Goal: Task Accomplishment & Management: Manage account settings

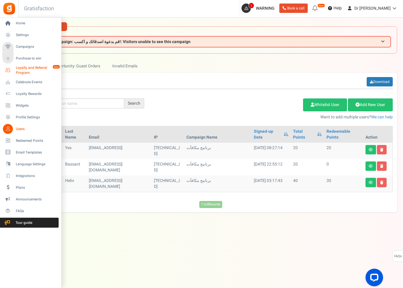
click at [31, 69] on span "Loyalty and Referral Program" at bounding box center [37, 70] width 43 height 10
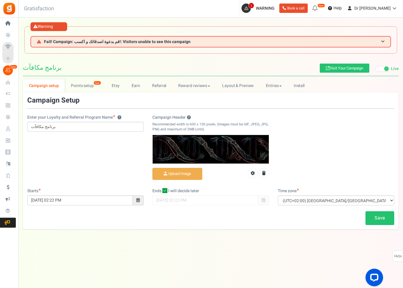
click at [324, 8] on link "New" at bounding box center [317, 8] width 14 height 9
click at [320, 9] on icon at bounding box center [314, 8] width 9 height 9
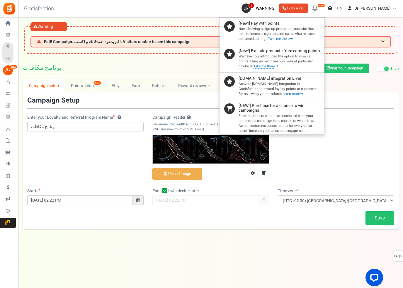
click at [340, 9] on div at bounding box center [201, 144] width 403 height 288
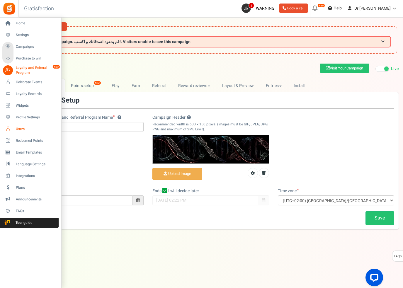
click at [31, 128] on span "Users" at bounding box center [36, 129] width 41 height 5
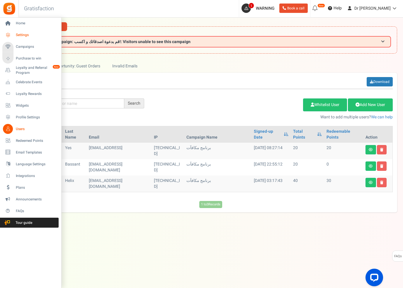
click at [11, 35] on icon at bounding box center [8, 35] width 10 height 10
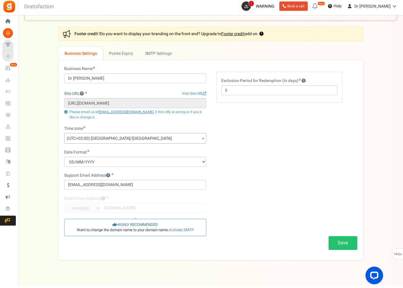
scroll to position [30, 0]
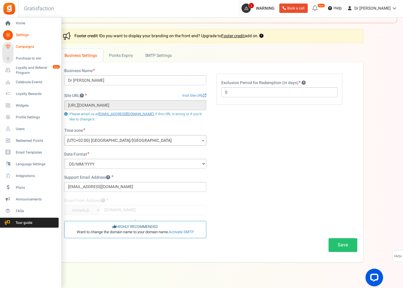
click at [22, 46] on span "Campaigns" at bounding box center [36, 46] width 41 height 5
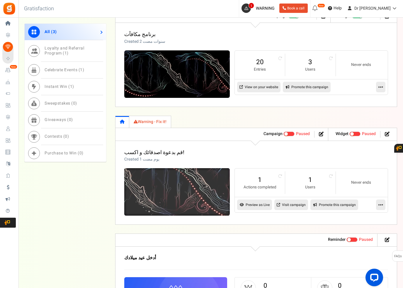
scroll to position [342, 0]
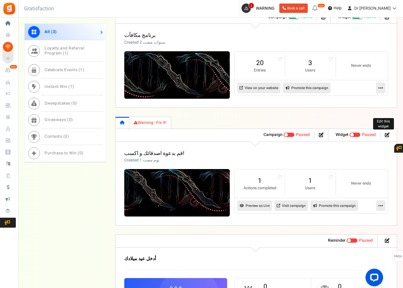
click at [387, 136] on icon at bounding box center [387, 134] width 5 height 5
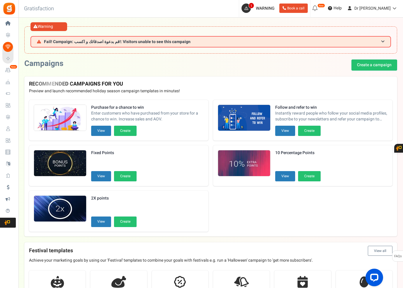
scroll to position [342, 0]
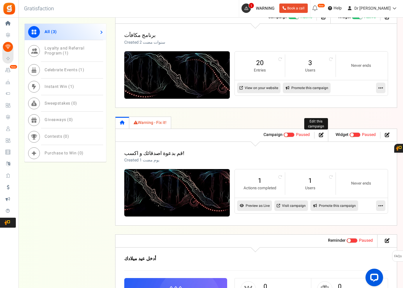
click at [320, 134] on icon at bounding box center [321, 134] width 5 height 5
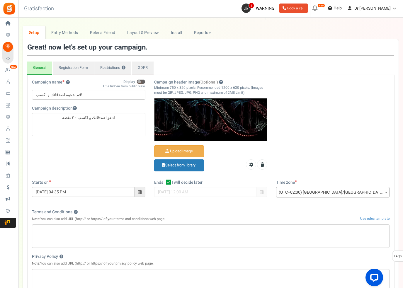
scroll to position [52, 0]
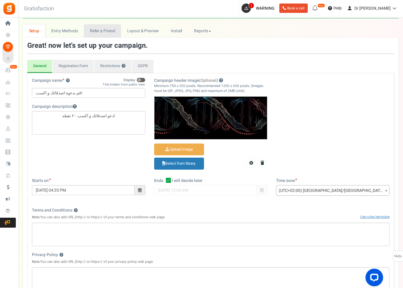
click at [110, 27] on link "Refer a Friend" at bounding box center [102, 30] width 37 height 13
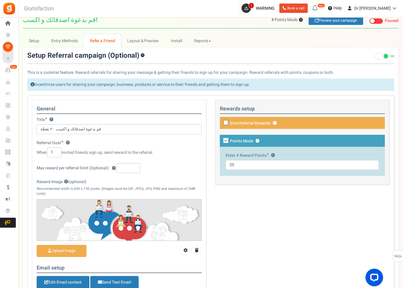
scroll to position [21, 0]
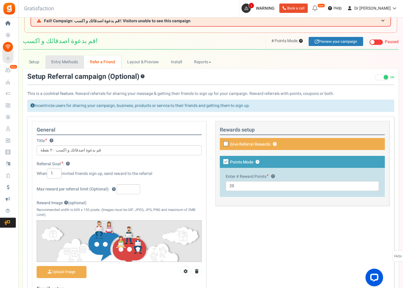
click at [68, 58] on link "Entry Methods" at bounding box center [64, 61] width 38 height 13
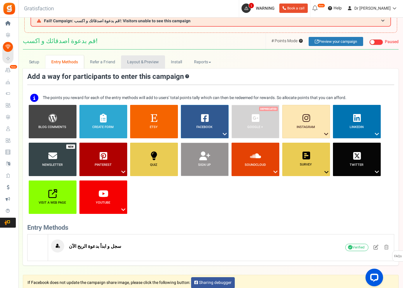
click at [129, 64] on link "Layout & Preview" at bounding box center [143, 61] width 44 height 13
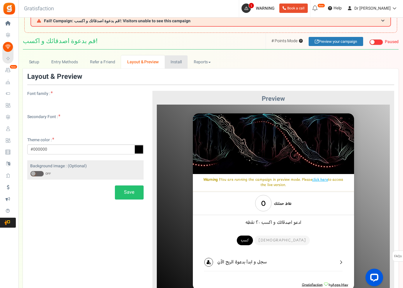
scroll to position [0, 0]
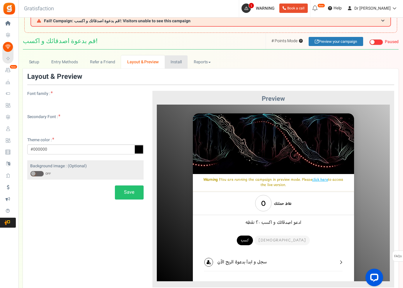
click at [175, 65] on link "Install" at bounding box center [176, 61] width 23 height 13
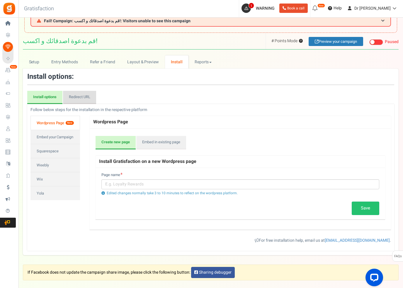
click at [72, 95] on link "Redirect URL" at bounding box center [79, 97] width 33 height 13
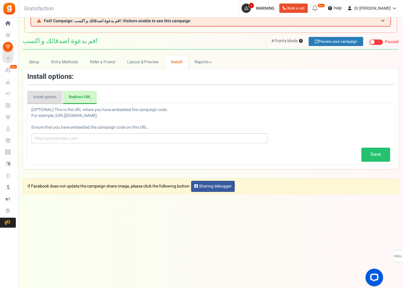
click at [47, 97] on link "Install options" at bounding box center [44, 97] width 35 height 13
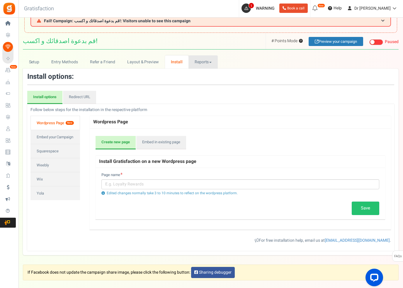
click at [194, 64] on link "Reports" at bounding box center [202, 61] width 29 height 13
click at [194, 64] on div at bounding box center [201, 144] width 403 height 288
click at [33, 65] on link "Setup" at bounding box center [34, 61] width 23 height 13
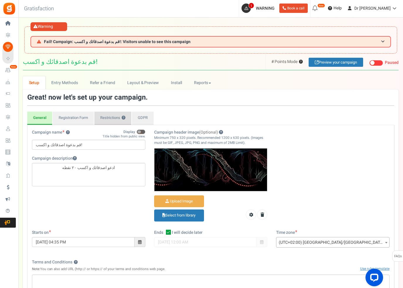
click at [120, 117] on link "Restrictions ?" at bounding box center [112, 118] width 37 height 13
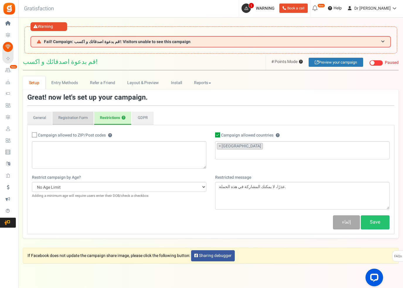
click at [76, 119] on link "Registration Form" at bounding box center [72, 118] width 41 height 13
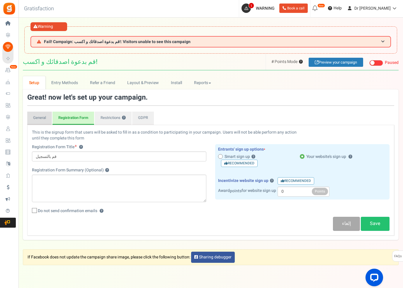
click at [46, 121] on link "General" at bounding box center [39, 118] width 25 height 13
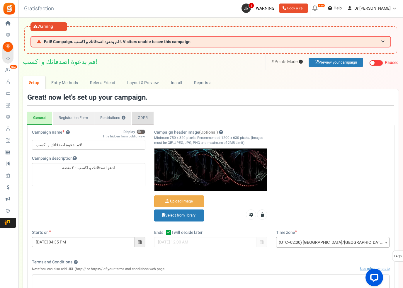
click at [151, 117] on link "GDPR" at bounding box center [143, 118] width 22 height 13
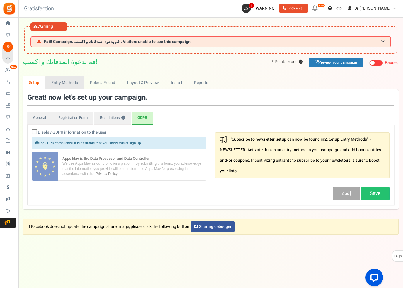
click at [72, 85] on link "Entry Methods" at bounding box center [64, 82] width 38 height 13
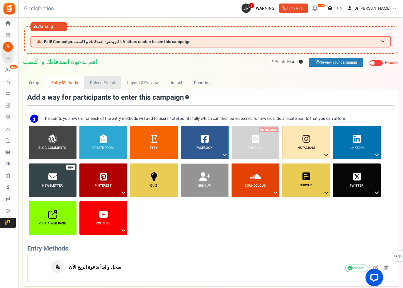
click at [97, 81] on link "Refer a Friend" at bounding box center [102, 82] width 37 height 13
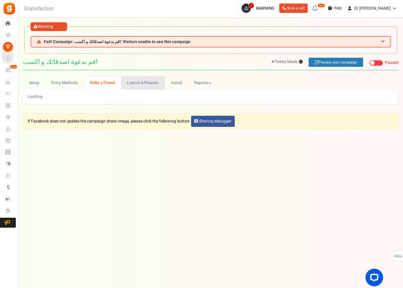
click at [143, 82] on link "Layout & Preview" at bounding box center [143, 82] width 44 height 13
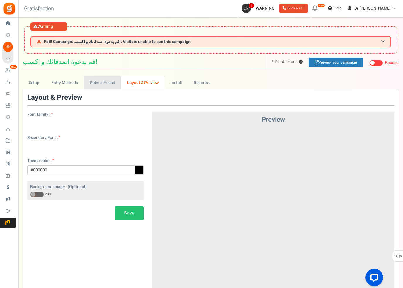
click at [93, 80] on link "Refer a Friend" at bounding box center [102, 82] width 37 height 13
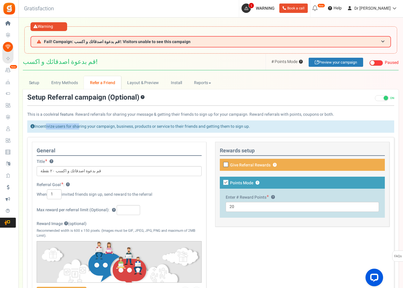
drag, startPoint x: 45, startPoint y: 125, endPoint x: 79, endPoint y: 124, distance: 34.3
click at [79, 124] on div "Incentivize users for sharing your campaign, business, products or service to t…" at bounding box center [210, 126] width 367 height 12
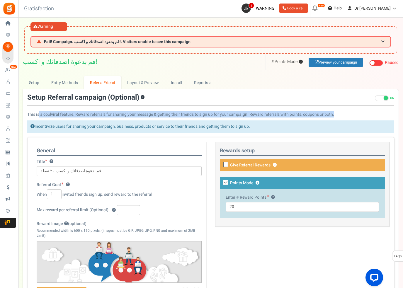
drag, startPoint x: 45, startPoint y: 110, endPoint x: 280, endPoint y: 119, distance: 235.0
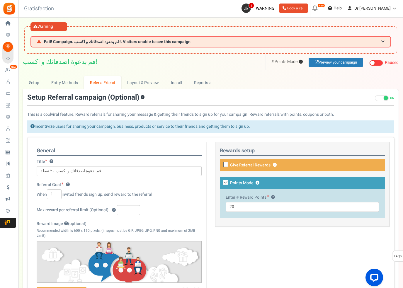
click at [153, 124] on div "Incentivize users for sharing your campaign, business, products or service to t…" at bounding box center [210, 126] width 367 height 12
click at [36, 125] on div "Incentivize users for sharing your campaign, business, products or service to t…" at bounding box center [210, 126] width 367 height 12
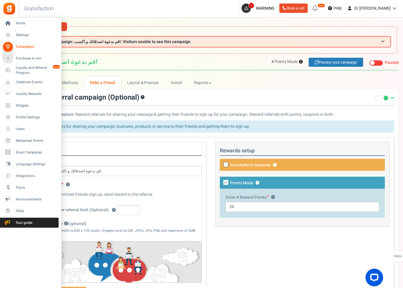
click at [14, 45] on link "Campaigns" at bounding box center [30, 47] width 56 height 10
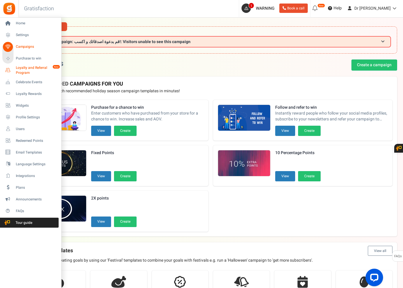
click at [21, 70] on span "Loyalty and Referral Program" at bounding box center [37, 70] width 43 height 10
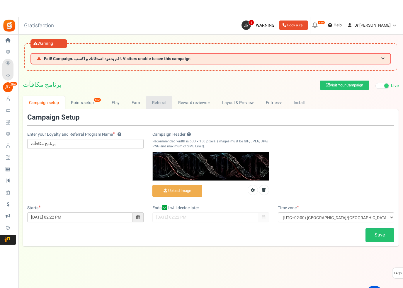
click at [169, 92] on link "Referral" at bounding box center [159, 85] width 26 height 13
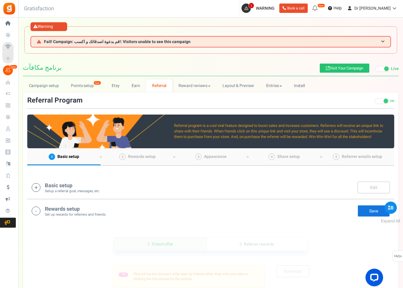
click at [87, 184] on h4 "Basic setup" at bounding box center [72, 186] width 55 height 6
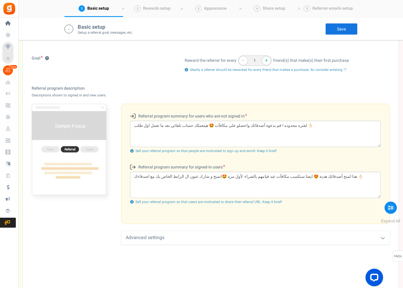
scroll to position [139, 0]
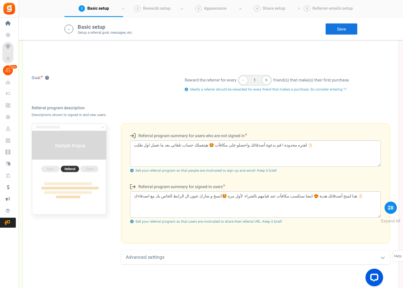
click at [172, 253] on div "Advanced settings" at bounding box center [255, 257] width 269 height 14
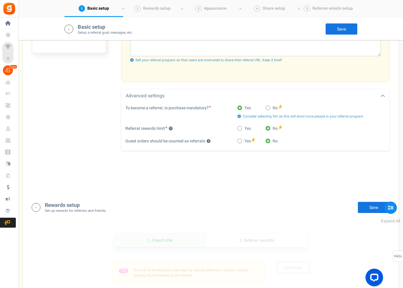
scroll to position [369, 0]
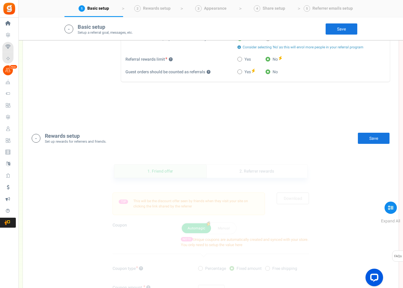
click at [69, 139] on h4 "Rewards setup" at bounding box center [75, 136] width 61 height 6
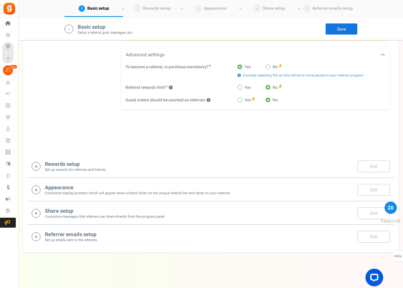
scroll to position [344, 0]
click at [107, 195] on div "Appearance Customize display prompts which will appear when a friend clicks on …" at bounding box center [210, 189] width 367 height 23
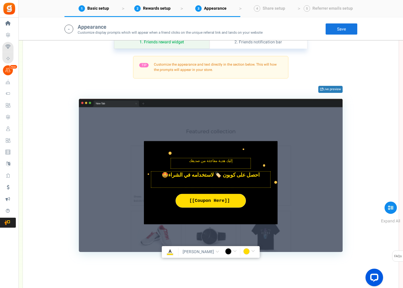
scroll to position [520, 0]
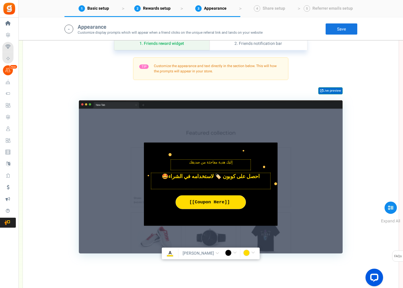
click at [323, 94] on link "Live preview" at bounding box center [330, 90] width 24 height 7
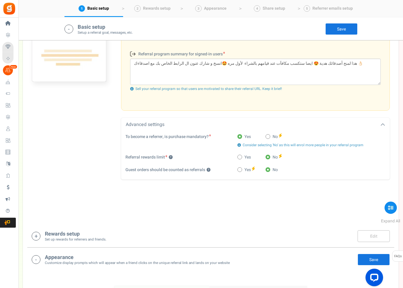
scroll to position [329, 0]
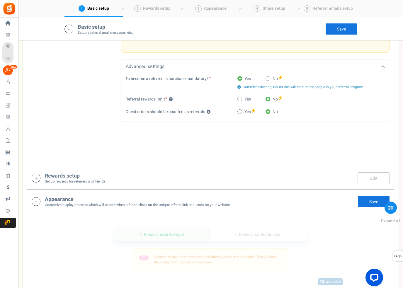
click at [140, 184] on div "Rewards setup Set up rewards for referrers and friends. Edit Save Save" at bounding box center [211, 178] width 358 height 12
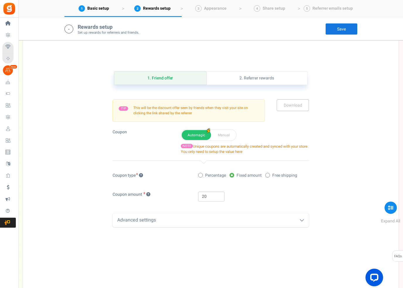
scroll to position [498, 0]
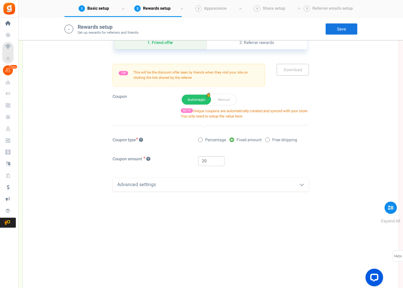
click at [201, 192] on div "Advanced settings" at bounding box center [210, 185] width 196 height 14
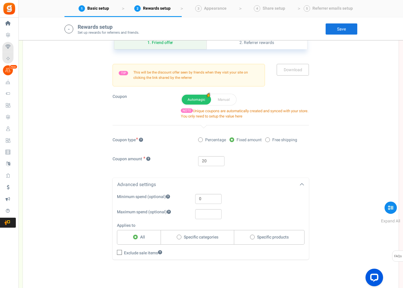
click at [201, 192] on div "Advanced settings" at bounding box center [210, 185] width 196 height 14
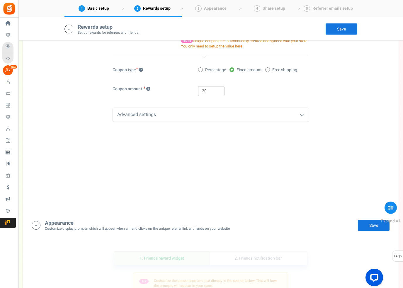
scroll to position [580, 0]
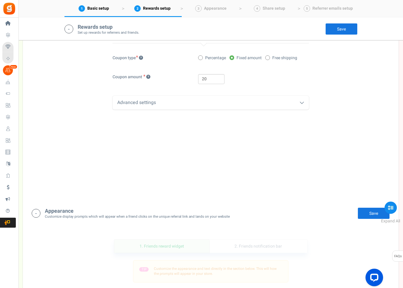
click at [176, 214] on h4 "Appearance" at bounding box center [137, 211] width 185 height 6
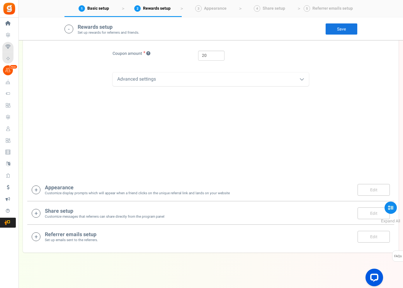
click at [147, 199] on div "Appearance Customize display prompts which will appear when a friend clicks on …" at bounding box center [210, 189] width 367 height 23
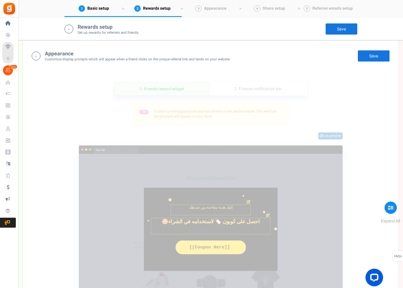
scroll to position [800, 0]
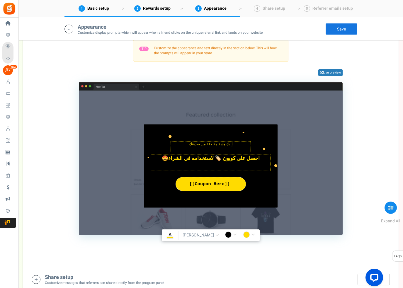
click at [250, 32] on link "2. Friends notification bar" at bounding box center [258, 25] width 98 height 13
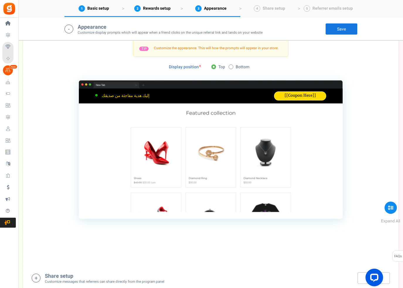
click at [186, 32] on link "1. Friends reward widget" at bounding box center [161, 25] width 95 height 13
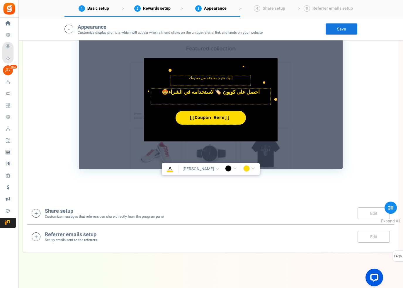
click at [119, 219] on small "Customize messages that referrers can share directly from the program panel" at bounding box center [104, 216] width 119 height 5
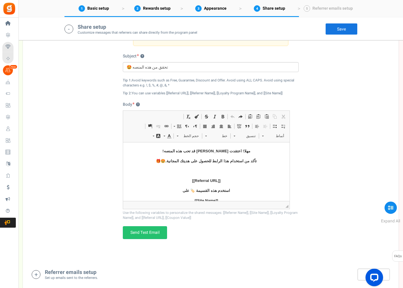
scroll to position [1057, 0]
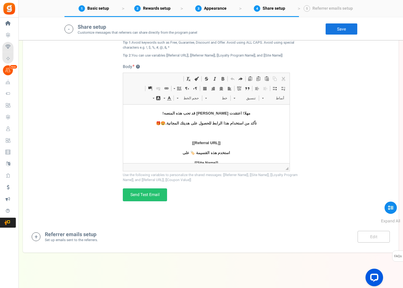
click at [89, 248] on div "Referrer emails setup Set up emails sent to the referrers. Edit Save Save There…" at bounding box center [210, 236] width 367 height 23
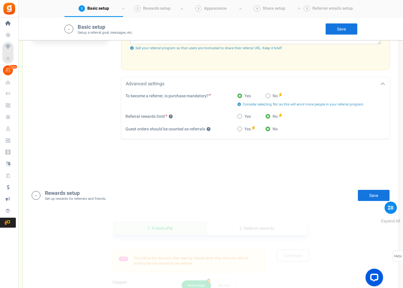
scroll to position [0, 0]
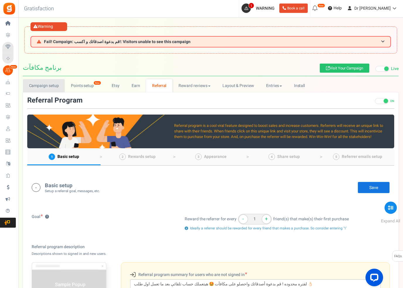
click at [39, 81] on link "Campaign setup" at bounding box center [44, 85] width 42 height 13
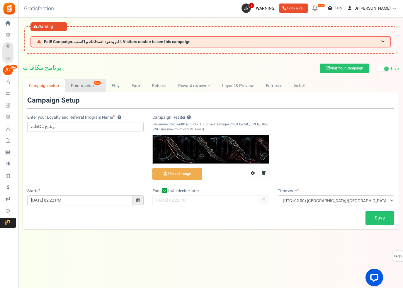
click at [94, 84] on span "New" at bounding box center [97, 83] width 8 height 4
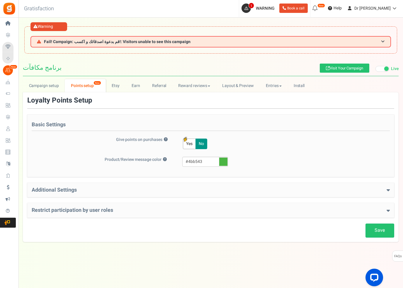
click at [127, 184] on div "Additional Settings Welcome Bonus ? Yes No Enter Welcome Points 20 Welcome Note…" at bounding box center [210, 190] width 367 height 15
click at [169, 188] on h4 "Additional Settings" at bounding box center [211, 190] width 358 height 6
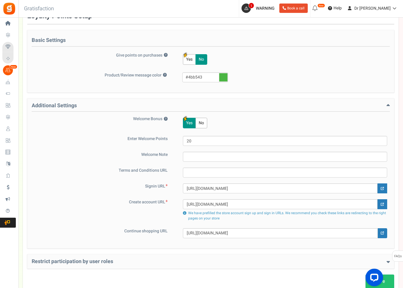
scroll to position [84, 0]
click at [194, 257] on div "Restrict participation by user roles Restrict user roles from participating in …" at bounding box center [210, 262] width 367 height 15
click at [175, 263] on h4 "Restrict participation by user roles" at bounding box center [211, 262] width 358 height 6
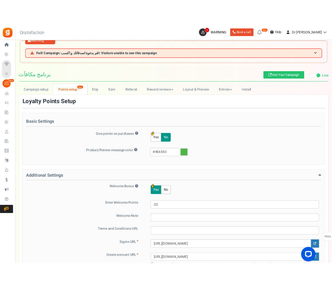
scroll to position [0, 0]
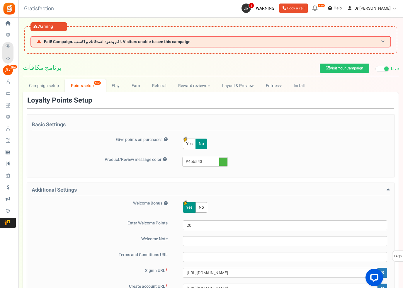
click at [294, 42] on h3 "Fail! Campaign: قم بدعوة اصدقائك و اكسب!: Visitors unable to see this campaign" at bounding box center [210, 41] width 360 height 11
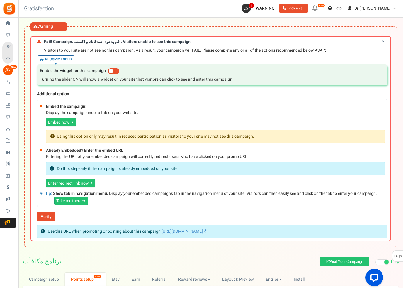
click at [294, 43] on h3 "Fail! Campaign: قم بدعوة اصدقائك و اكسب!: Visitors unable to see this campaign" at bounding box center [210, 41] width 360 height 11
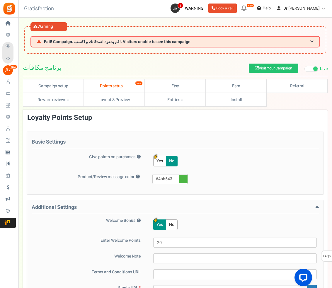
drag, startPoint x: 13, startPoint y: 72, endPoint x: 0, endPoint y: 0, distance: 73.8
click at [0, 0] on html "Install now Back to Home Back to program setup Home Settings Campaigns Purchase…" at bounding box center [166, 228] width 332 height 457
click at [232, 98] on link "Install" at bounding box center [236, 100] width 61 height 14
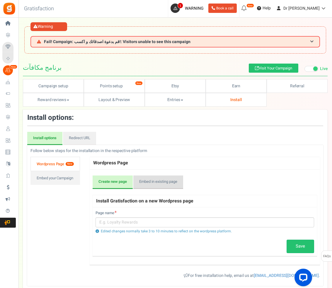
click at [162, 179] on link "Embed in existing page" at bounding box center [158, 181] width 50 height 13
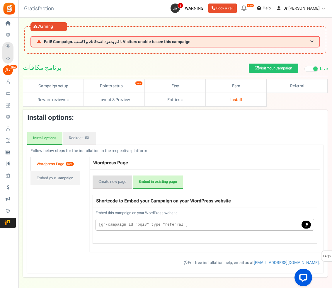
click at [110, 178] on link "Create new page" at bounding box center [113, 181] width 40 height 13
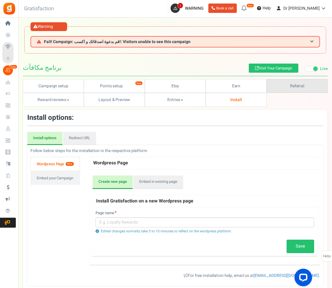
click at [279, 87] on link "Referral" at bounding box center [296, 86] width 61 height 14
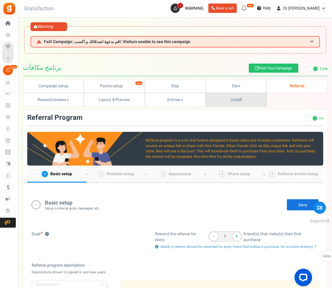
click at [232, 101] on link "Install" at bounding box center [236, 100] width 61 height 14
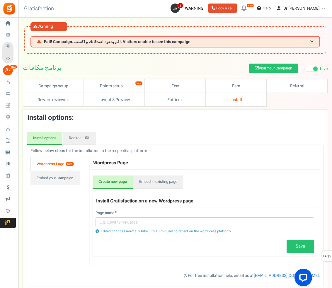
drag, startPoint x: 95, startPoint y: 164, endPoint x: 89, endPoint y: 162, distance: 5.8
click at [95, 164] on h4 "Wordpress Page" at bounding box center [205, 163] width 230 height 13
click at [53, 161] on link "Wordpress Page New" at bounding box center [54, 164] width 49 height 14
click at [52, 181] on link "Embed your Campaign" at bounding box center [54, 178] width 49 height 14
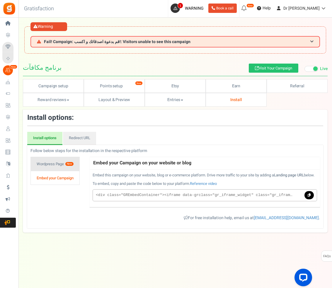
click at [54, 164] on link "Wordpress Page New" at bounding box center [54, 164] width 49 height 14
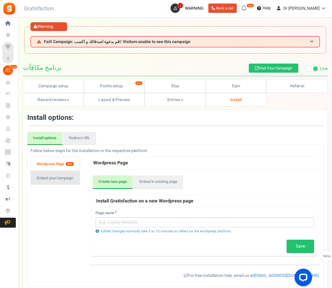
click at [59, 178] on link "Embed your Campaign" at bounding box center [54, 178] width 49 height 14
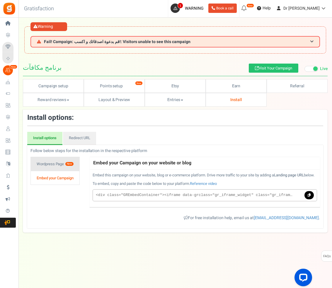
click at [49, 163] on link "Wordpress Page New" at bounding box center [54, 164] width 49 height 14
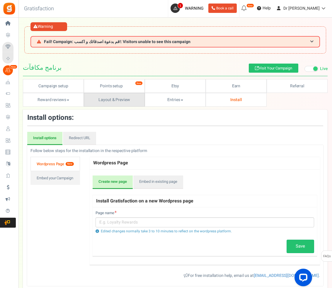
click at [123, 101] on link "Layout & Preview" at bounding box center [114, 100] width 61 height 14
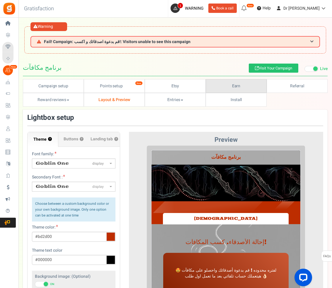
click at [226, 89] on link "Earn" at bounding box center [236, 86] width 61 height 14
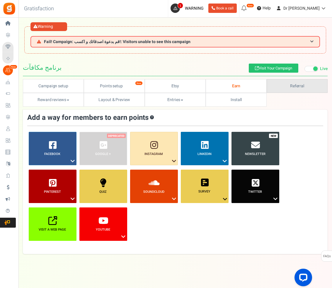
click at [277, 89] on link "Referral" at bounding box center [296, 86] width 61 height 14
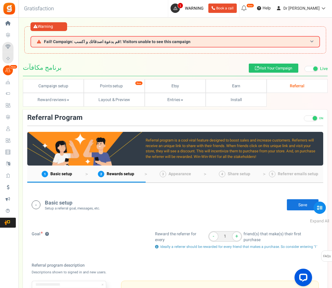
click at [160, 42] on span "Fail! Campaign: قم بدعوة اصدقائك و اكسب!: Visitors unable to see this campaign" at bounding box center [117, 42] width 146 height 4
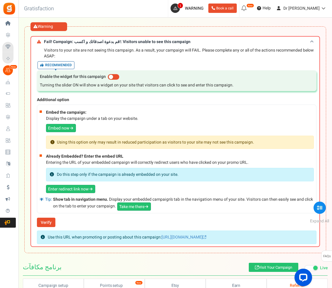
click at [160, 42] on span "Fail! Campaign: قم بدعوة اصدقائك و اكسب!: Visitors unable to see this campaign" at bounding box center [117, 42] width 146 height 4
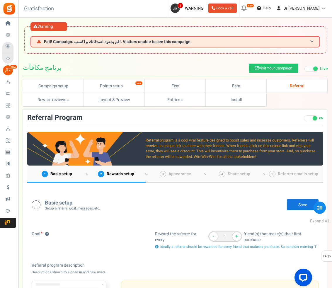
click at [160, 42] on span "Fail! Campaign: قم بدعوة اصدقائك و اكسب!: Visitors unable to see this campaign" at bounding box center [117, 42] width 146 height 4
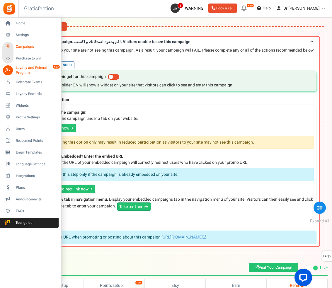
click at [23, 47] on span "Campaigns" at bounding box center [36, 46] width 41 height 5
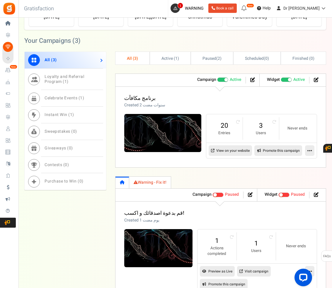
scroll to position [472, 0]
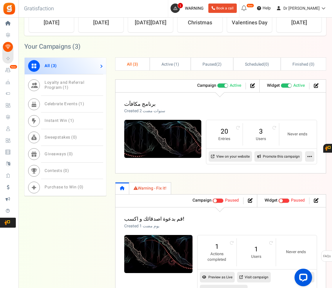
click at [313, 156] on link at bounding box center [309, 156] width 9 height 11
click at [281, 178] on link "Analytics" at bounding box center [290, 181] width 43 height 11
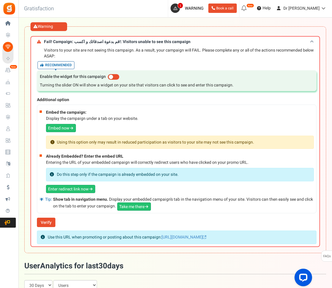
click at [305, 42] on h3 "Fail! Campaign: قم بدعوة اصدقائك و اكسب!: Visitors unable to see this campaign" at bounding box center [174, 41] width 289 height 11
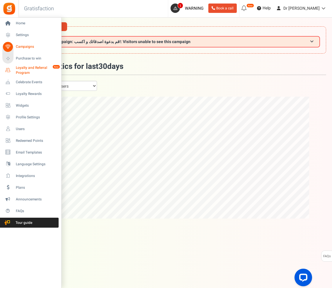
click at [27, 71] on span "Loyalty and Referral Program" at bounding box center [37, 70] width 43 height 10
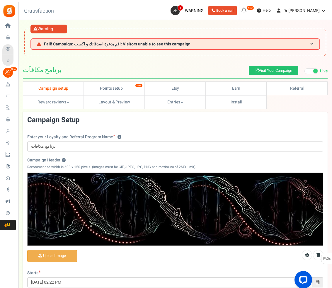
click at [249, 13] on icon at bounding box center [243, 8] width 9 height 9
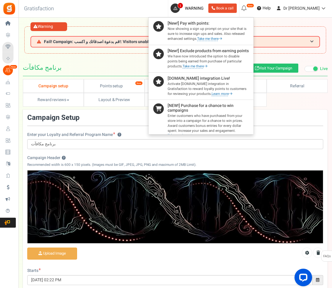
click at [213, 23] on h4 "[New!] Pay with points:" at bounding box center [208, 23] width 81 height 4
drag, startPoint x: 216, startPoint y: 49, endPoint x: 252, endPoint y: 47, distance: 35.8
click at [249, 49] on h4 "[New!] Exclude products from earning points" at bounding box center [208, 51] width 81 height 4
drag, startPoint x: 225, startPoint y: 74, endPoint x: 235, endPoint y: 74, distance: 10.2
click at [235, 76] on div "Judge.me integration Live! Activate Judge.me integration in Gratisfaction to re…" at bounding box center [208, 86] width 81 height 20
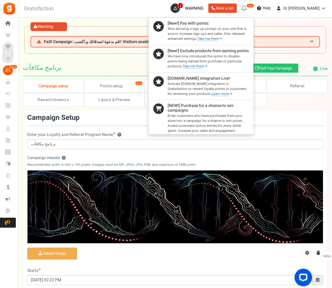
click at [221, 107] on h4 "[NEW!] Purchase for a chance to win campaigns" at bounding box center [208, 107] width 81 height 9
drag, startPoint x: 207, startPoint y: 110, endPoint x: 256, endPoint y: 110, distance: 48.6
click at [249, 110] on div "[NEW!] Purchase for a chance to win campaigns Enter customers who have purchase…" at bounding box center [208, 120] width 81 height 35
drag, startPoint x: 254, startPoint y: 106, endPoint x: 273, endPoint y: 105, distance: 18.8
click at [249, 105] on div "[NEW!] Purchase for a chance to win campaigns Enter customers who have purchase…" at bounding box center [208, 120] width 81 height 35
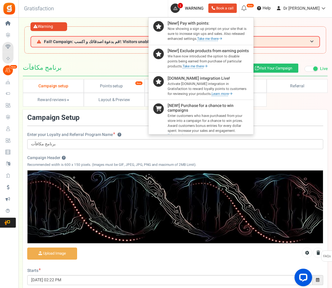
click at [285, 98] on div at bounding box center [166, 144] width 332 height 288
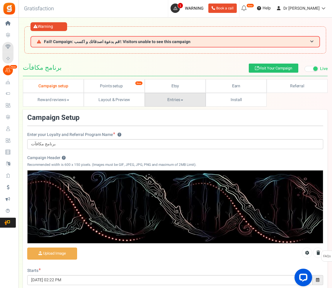
click at [186, 102] on link "Entries" at bounding box center [175, 100] width 61 height 14
click at [186, 102] on div at bounding box center [166, 144] width 332 height 288
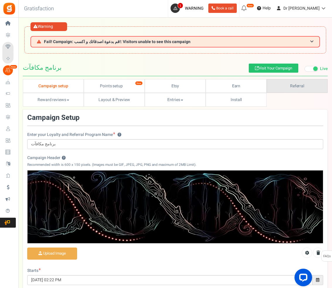
click at [293, 86] on link "Referral" at bounding box center [296, 86] width 61 height 14
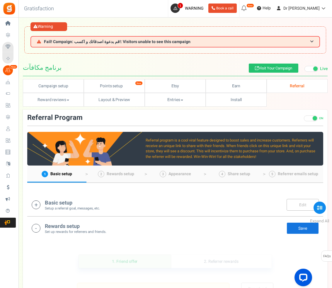
click at [82, 193] on div "Basic setup Setup a referral goal, messages, etc. Edit Save There are unsaved c…" at bounding box center [175, 204] width 296 height 23
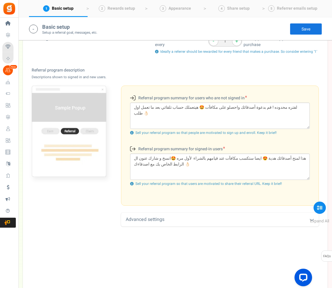
scroll to position [195, 0]
click at [142, 216] on div "Advanced settings" at bounding box center [220, 219] width 198 height 14
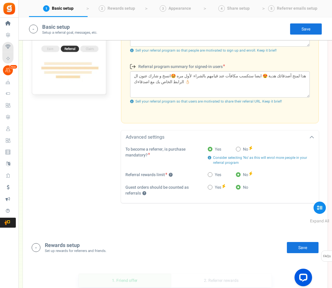
scroll to position [285, 0]
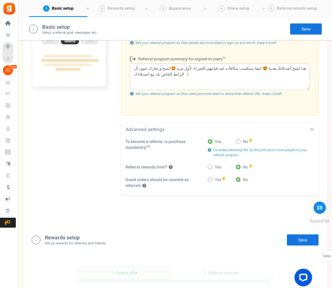
click at [107, 246] on div "Rewards setup Set up rewards for referrers and friends. Edit Save Save" at bounding box center [175, 240] width 287 height 12
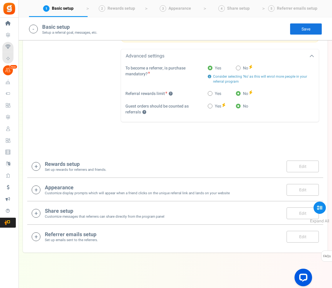
click at [86, 225] on div "Share setup Customize messages that referrers can share directly from the progr…" at bounding box center [175, 212] width 296 height 23
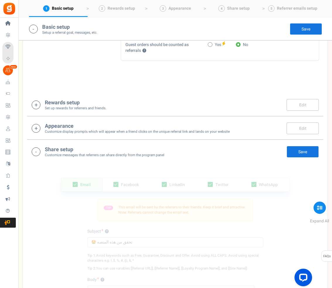
scroll to position [562, 0]
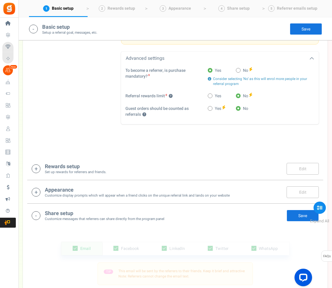
click at [93, 193] on h4 "Appearance" at bounding box center [137, 190] width 185 height 6
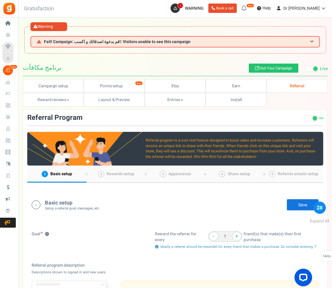
scroll to position [16, 0]
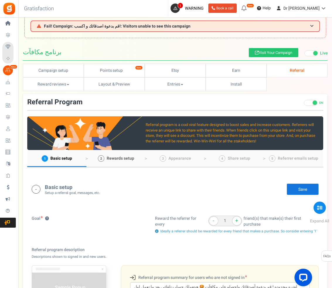
click at [122, 152] on link "2 Rewards setup" at bounding box center [115, 158] width 59 height 17
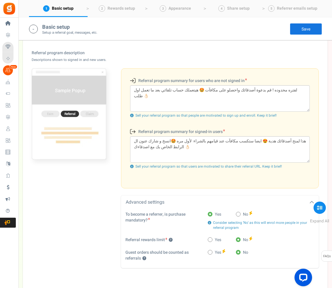
scroll to position [65, 0]
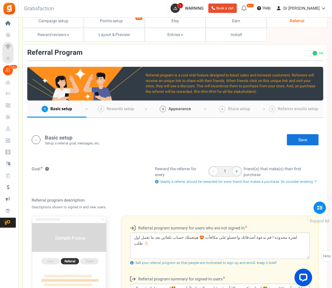
click at [180, 111] on span "Appearance" at bounding box center [179, 108] width 23 height 6
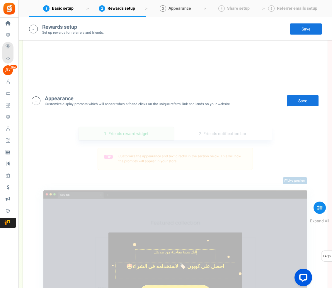
scroll to position [818, 0]
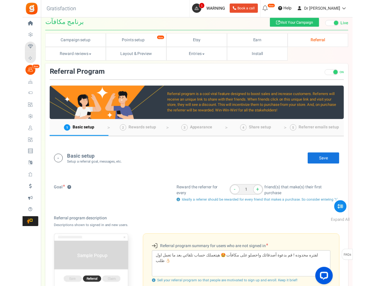
scroll to position [0, 0]
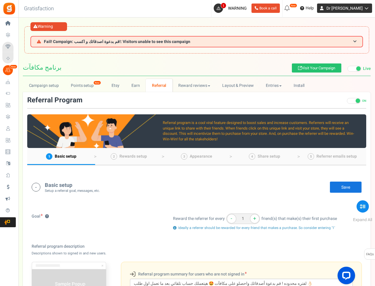
click at [350, 9] on span "Dr [PERSON_NAME]" at bounding box center [345, 8] width 36 height 6
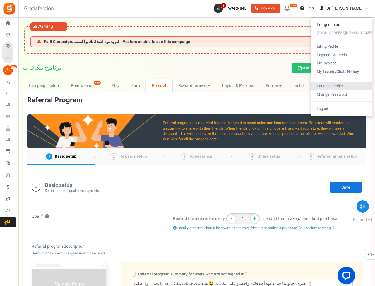
click at [342, 84] on link "Personal Profile" at bounding box center [341, 86] width 61 height 8
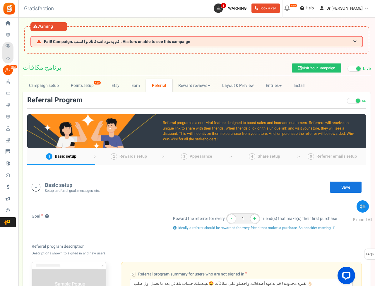
click at [83, 67] on h1 "برنامج مكافآت Visit Your Campaign Live Paused" at bounding box center [197, 67] width 348 height 17
click at [285, 53] on div "Warning Fail! Campaign: قم بدعوة اصدقائك و اكسب!: Visitors unable to see this c…" at bounding box center [196, 39] width 345 height 27
click at [288, 45] on h3 "Fail! Campaign: قم بدعوة اصدقائك و اكسب!: Visitors unable to see this campaign" at bounding box center [196, 41] width 333 height 11
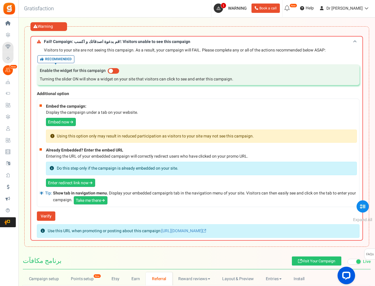
click at [288, 45] on h3 "Fail! Campaign: قم بدعوة اصدقائك و اكسب!: Visitors unable to see this campaign" at bounding box center [196, 41] width 333 height 11
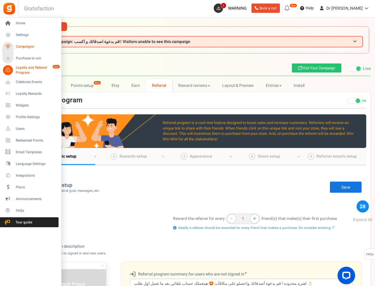
click at [43, 46] on span "Campaigns" at bounding box center [36, 46] width 41 height 5
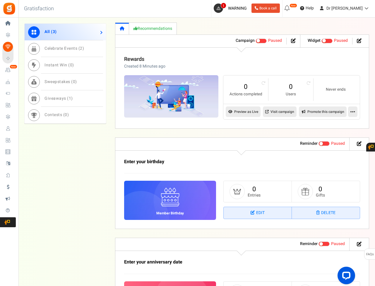
scroll to position [219, 0]
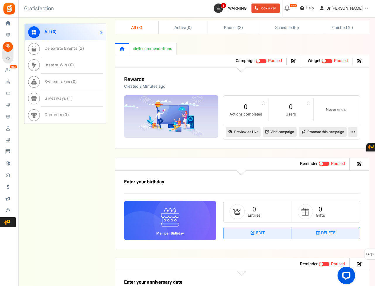
click at [358, 129] on link at bounding box center [352, 132] width 9 height 11
click at [356, 131] on link at bounding box center [352, 132] width 9 height 11
click at [295, 60] on icon at bounding box center [293, 61] width 5 height 5
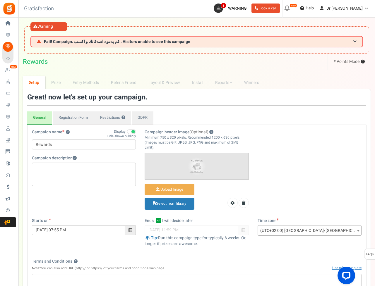
click at [350, 59] on span "# Points Mode ?" at bounding box center [349, 62] width 31 height 6
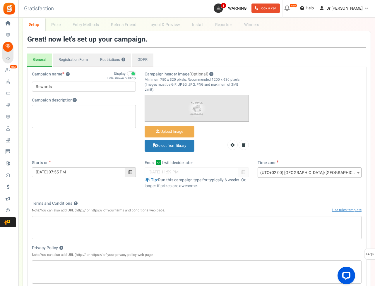
scroll to position [55, 0]
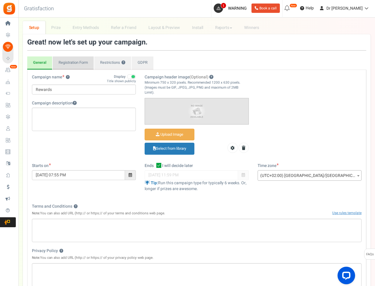
click at [66, 62] on link "Registration Form" at bounding box center [73, 63] width 41 height 13
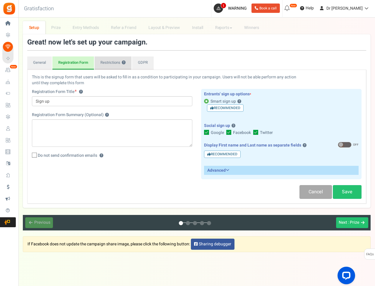
click at [103, 61] on link "Restrictions ?" at bounding box center [113, 63] width 37 height 13
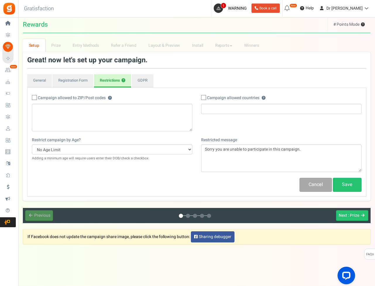
scroll to position [49, 0]
click at [142, 74] on link "GDPR" at bounding box center [143, 80] width 22 height 13
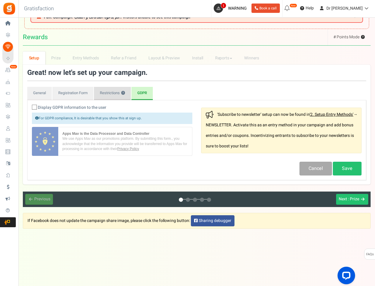
click at [110, 87] on link "Restrictions ?" at bounding box center [112, 93] width 37 height 13
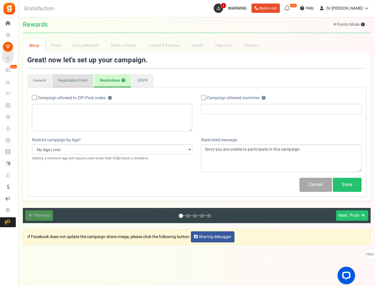
click at [71, 74] on link "Registration Form" at bounding box center [72, 80] width 41 height 13
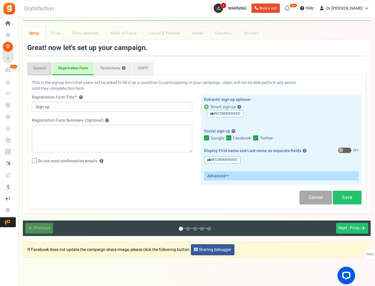
click at [32, 69] on link "General" at bounding box center [39, 68] width 25 height 13
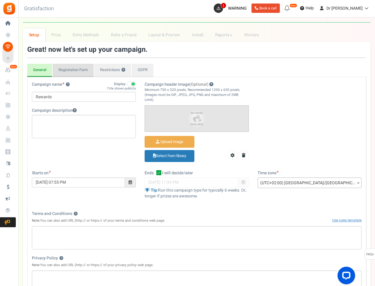
scroll to position [44, 0]
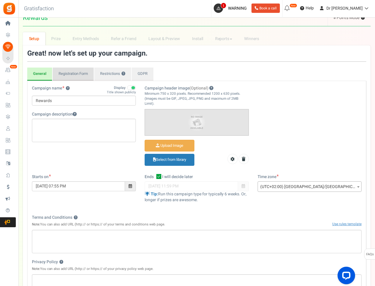
click at [66, 69] on link "Registration Form" at bounding box center [73, 74] width 41 height 13
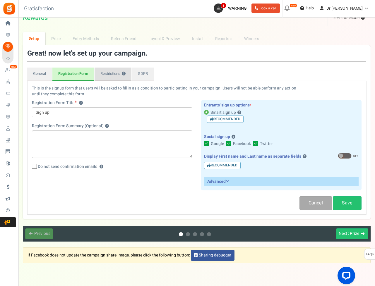
click at [102, 73] on link "Restrictions ?" at bounding box center [113, 74] width 37 height 13
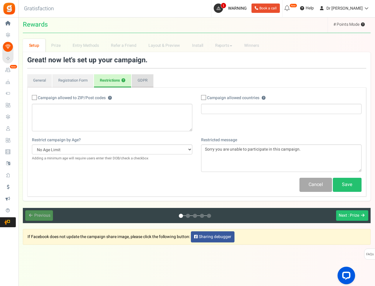
click at [140, 74] on link "GDPR" at bounding box center [143, 80] width 22 height 13
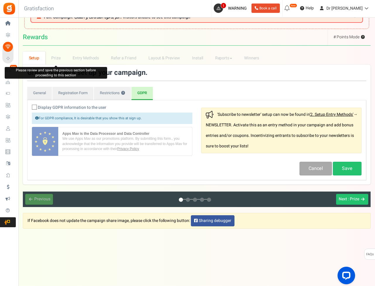
click at [56, 52] on li "Prize" at bounding box center [55, 58] width 21 height 13
click at [55, 52] on li "Prize" at bounding box center [55, 58] width 21 height 13
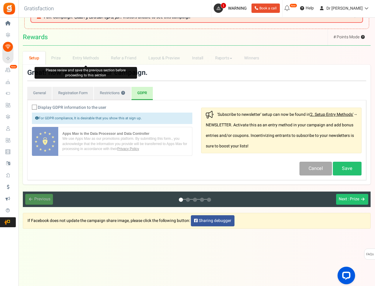
click at [74, 52] on li "Entry Methods" at bounding box center [86, 58] width 38 height 13
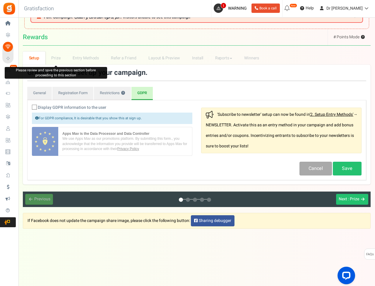
click at [55, 52] on li "Prize" at bounding box center [55, 58] width 21 height 13
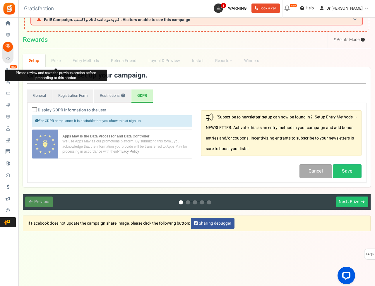
scroll to position [0, 0]
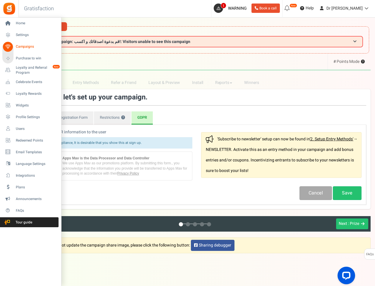
click at [10, 44] on icon at bounding box center [8, 47] width 10 height 10
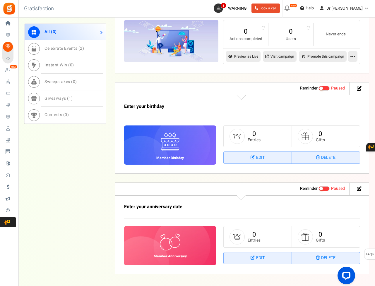
scroll to position [294, 0]
click at [334, 254] on link "Delete" at bounding box center [326, 259] width 68 height 12
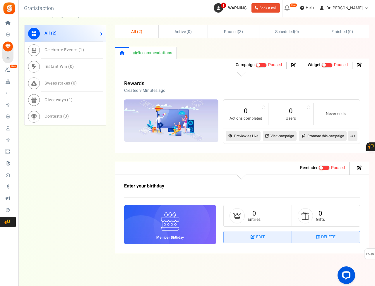
scroll to position [213, 0]
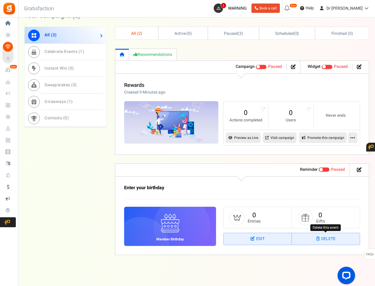
click at [342, 238] on link "Delete" at bounding box center [326, 239] width 68 height 12
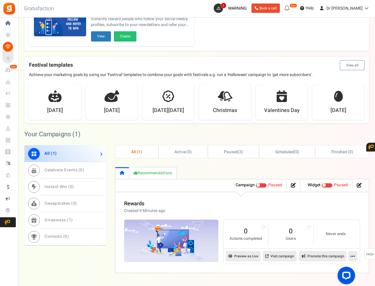
scroll to position [94, 0]
click at [276, 257] on link "Visit campaign" at bounding box center [280, 257] width 34 height 11
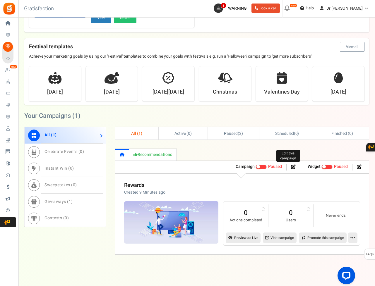
click at [293, 166] on icon at bounding box center [293, 167] width 5 height 5
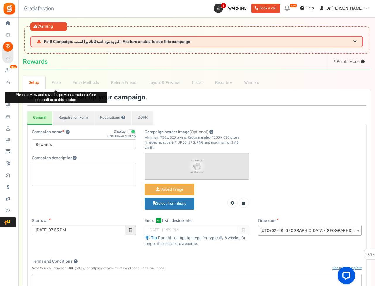
click at [58, 82] on li "Prize" at bounding box center [55, 82] width 21 height 13
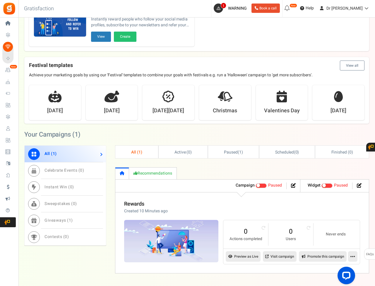
scroll to position [94, 0]
click at [354, 254] on icon at bounding box center [353, 256] width 5 height 5
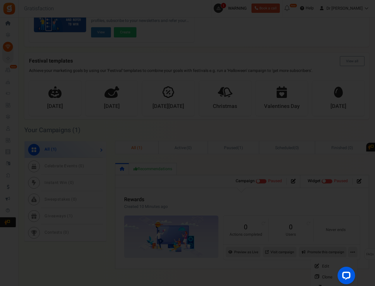
scroll to position [98, 0]
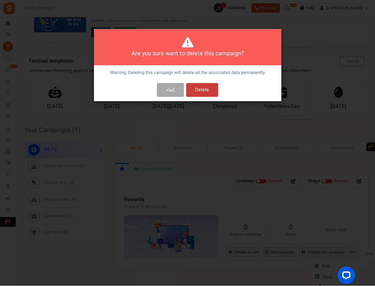
click at [192, 91] on button "Delete" at bounding box center [202, 90] width 32 height 14
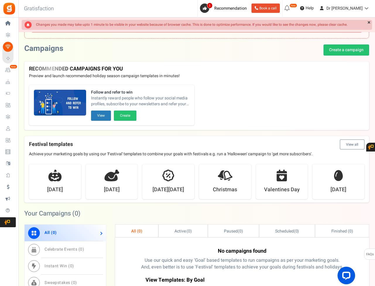
scroll to position [0, 0]
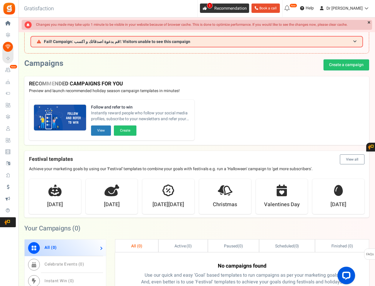
click at [240, 7] on span "Recommendation" at bounding box center [230, 8] width 33 height 6
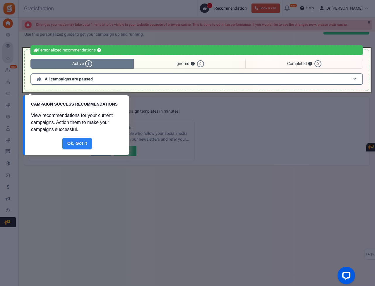
click at [78, 142] on link "Done" at bounding box center [77, 144] width 30 height 12
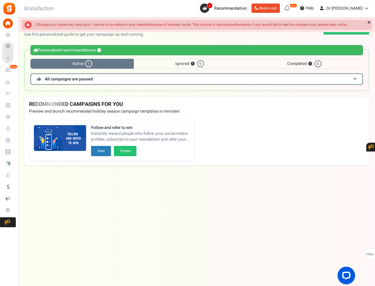
click at [89, 64] on span "1" at bounding box center [88, 63] width 7 height 7
click at [153, 64] on span "Ignored ? 0" at bounding box center [190, 64] width 112 height 10
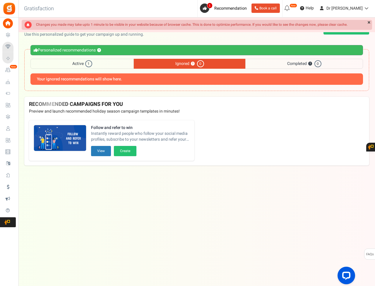
click at [99, 66] on span "Active 1" at bounding box center [81, 64] width 103 height 10
